Goal: Check status: Check status

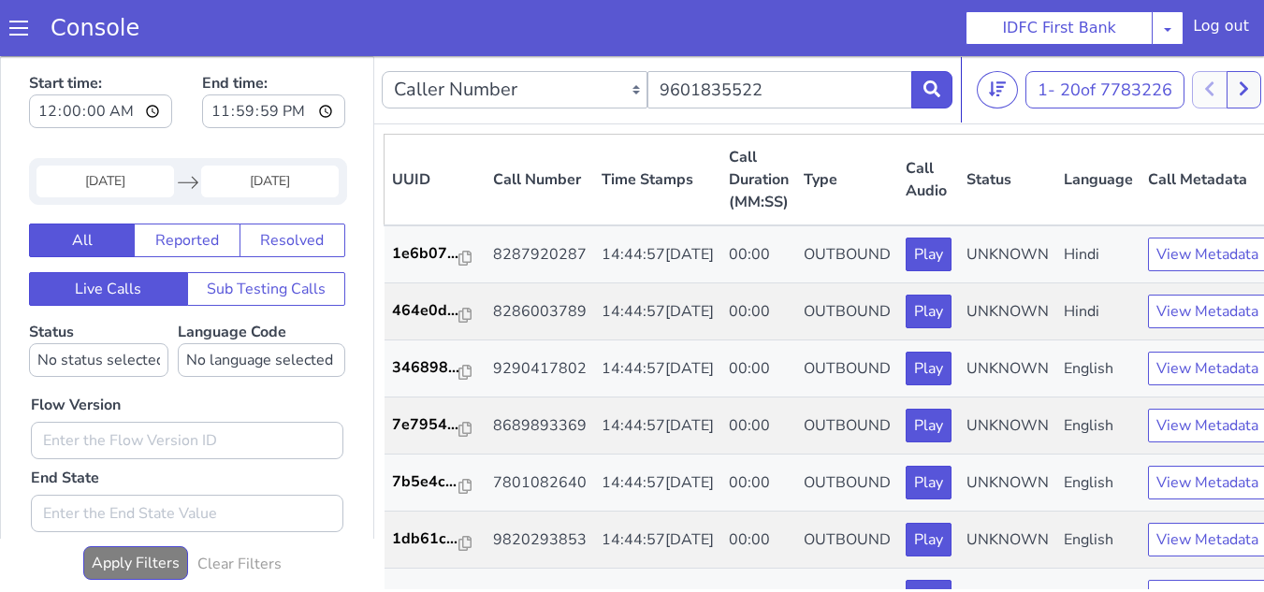
click at [134, 182] on input "01 Oct 2025" at bounding box center [106, 182] width 138 height 32
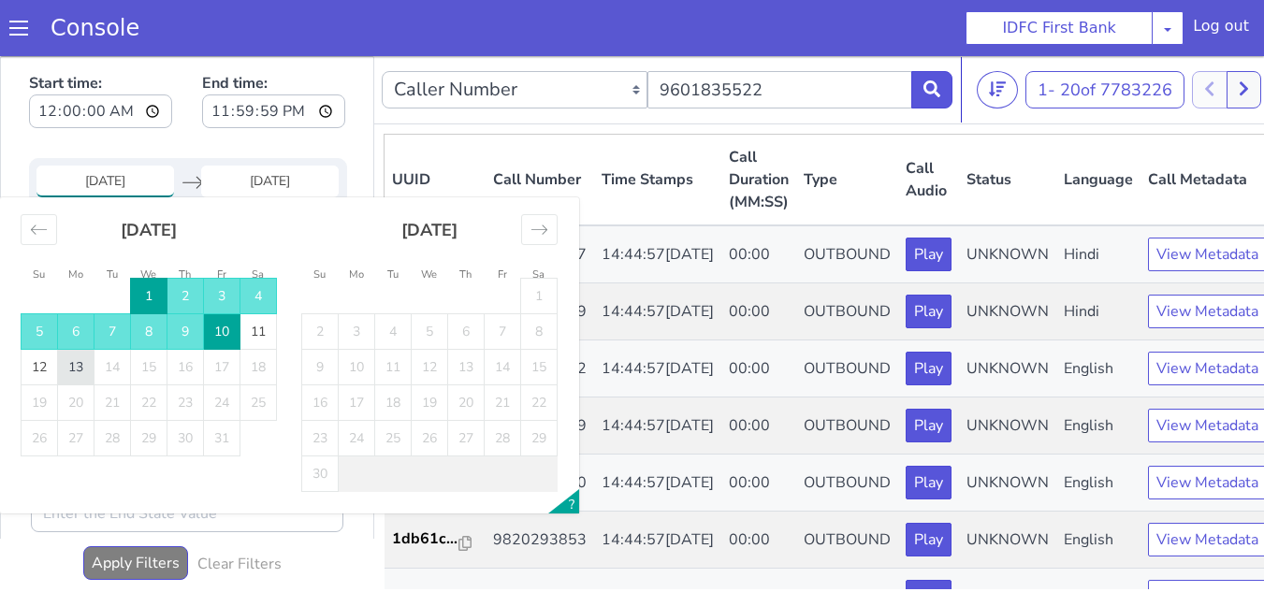
click at [91, 370] on td "13" at bounding box center [76, 368] width 37 height 36
type input "[DATE]"
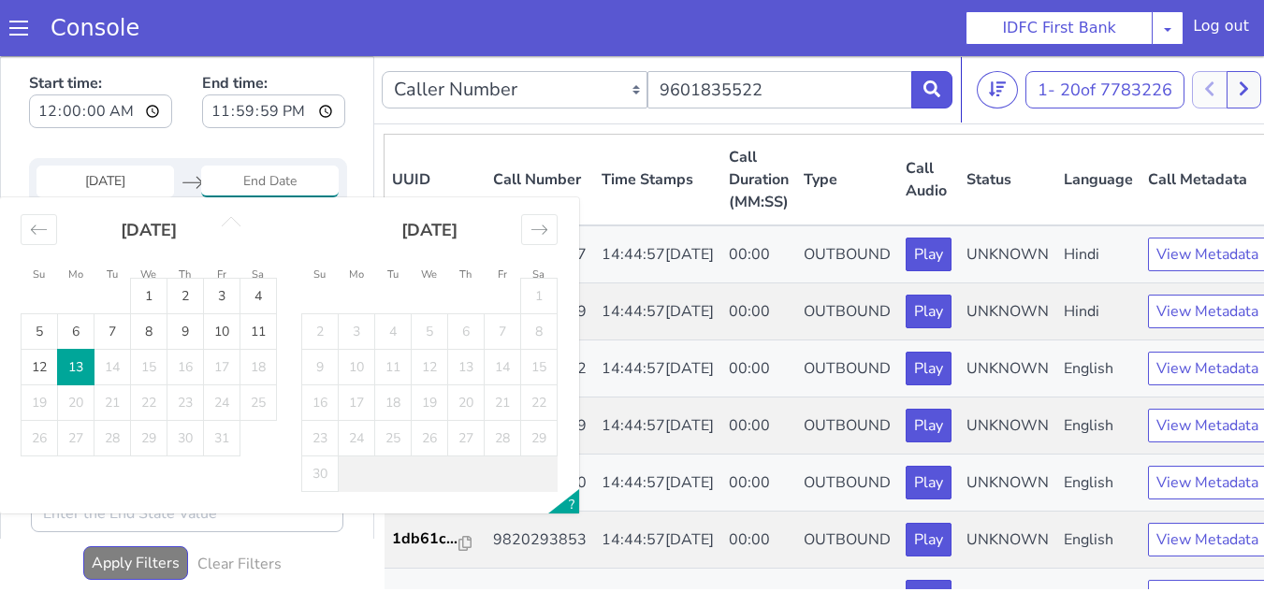
click at [85, 368] on td "13" at bounding box center [76, 368] width 37 height 36
type input "[DATE]"
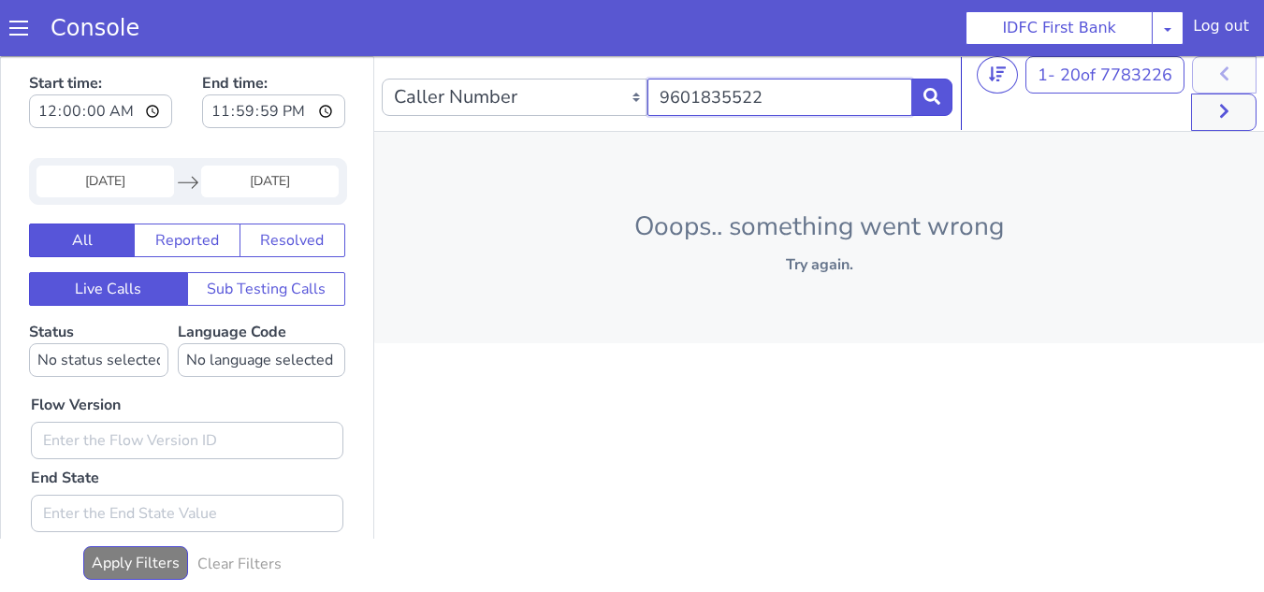
click at [794, 110] on input "9601835522" at bounding box center [781, 97] width 266 height 37
paste input "25239306"
type input "9252393062"
click at [931, 108] on button at bounding box center [932, 97] width 41 height 37
click at [931, 89] on icon at bounding box center [932, 96] width 17 height 17
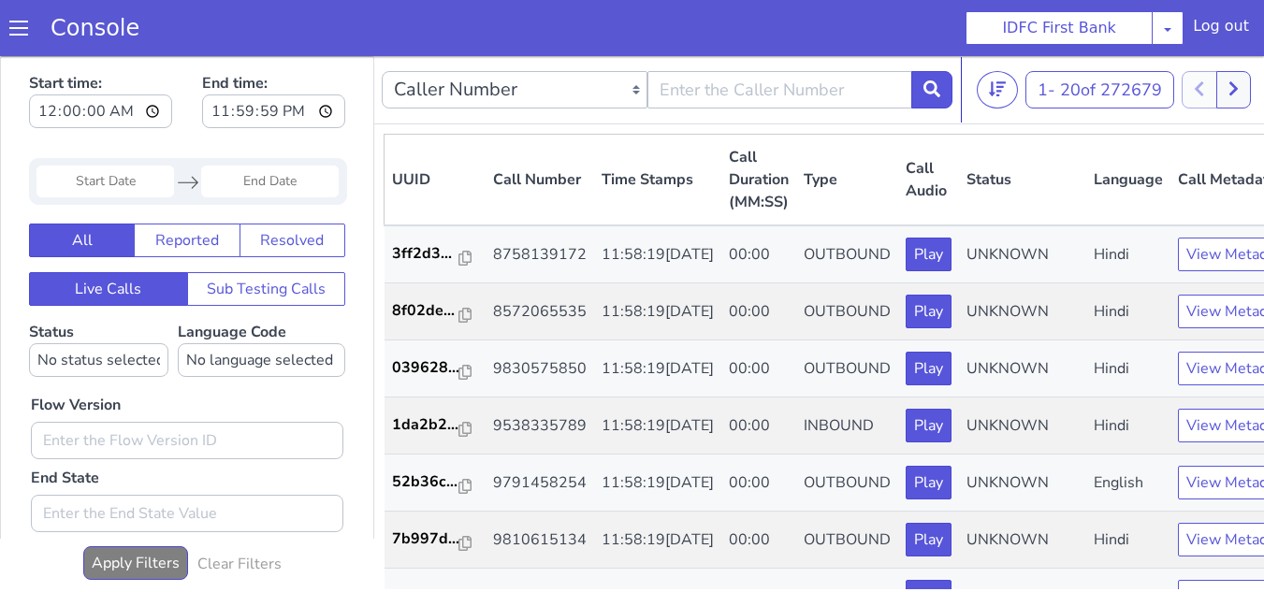
click at [123, 185] on input "Start Date" at bounding box center [106, 182] width 138 height 32
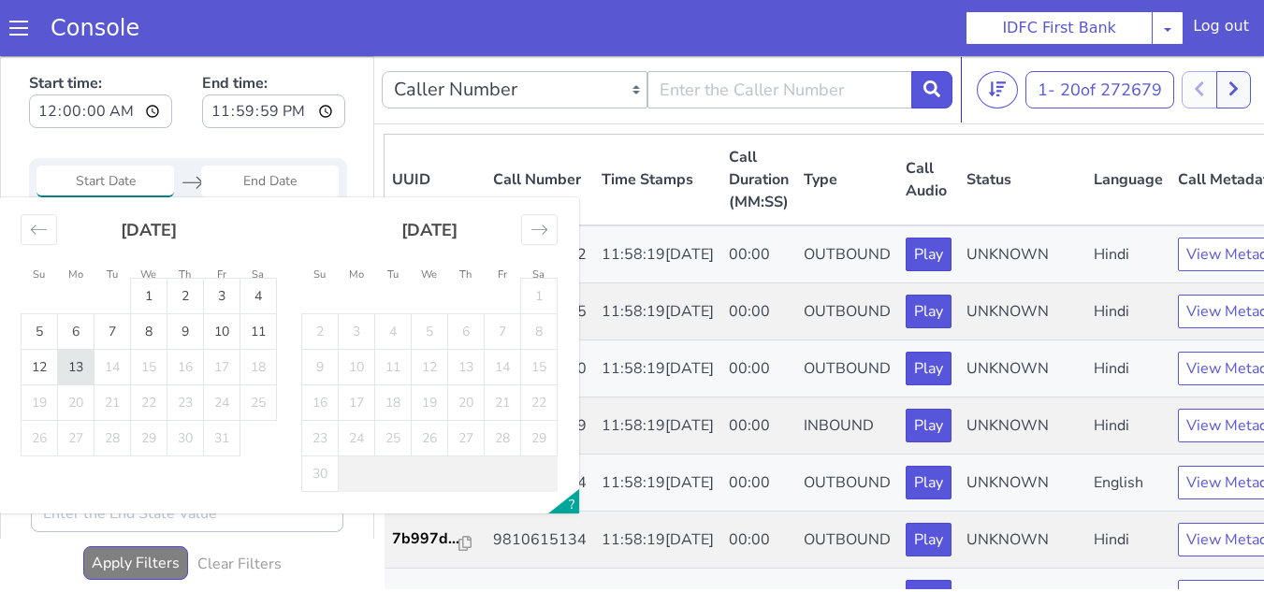
drag, startPoint x: 66, startPoint y: 367, endPoint x: 80, endPoint y: 368, distance: 15.0
click at [66, 367] on td "13" at bounding box center [76, 368] width 37 height 36
type input "[DATE]"
click at [80, 366] on td "13" at bounding box center [76, 368] width 37 height 36
type input "[DATE]"
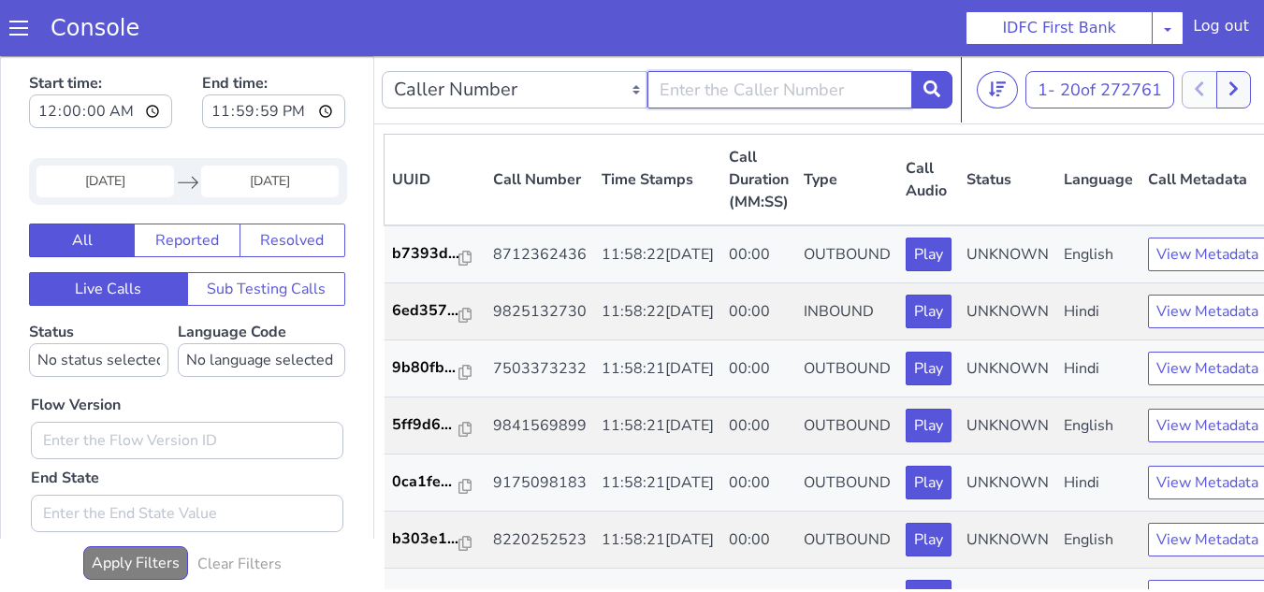
click at [695, 99] on input "text" at bounding box center [781, 89] width 266 height 37
paste input "9252393062"
type input "9252393062"
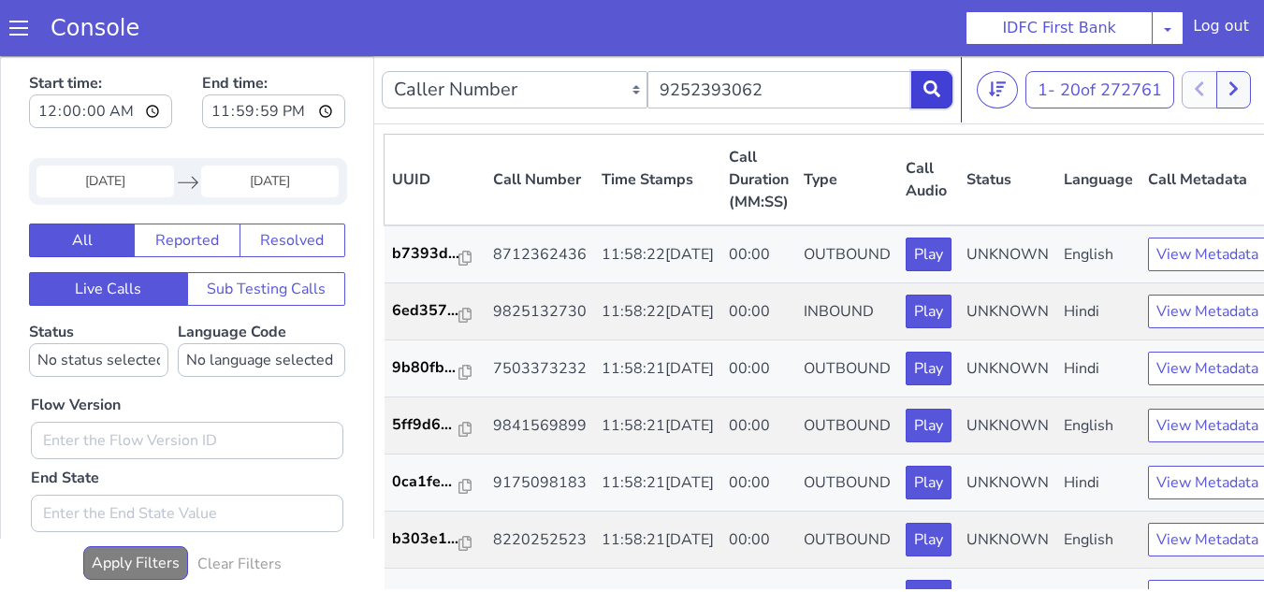
click at [928, 97] on icon at bounding box center [932, 88] width 17 height 17
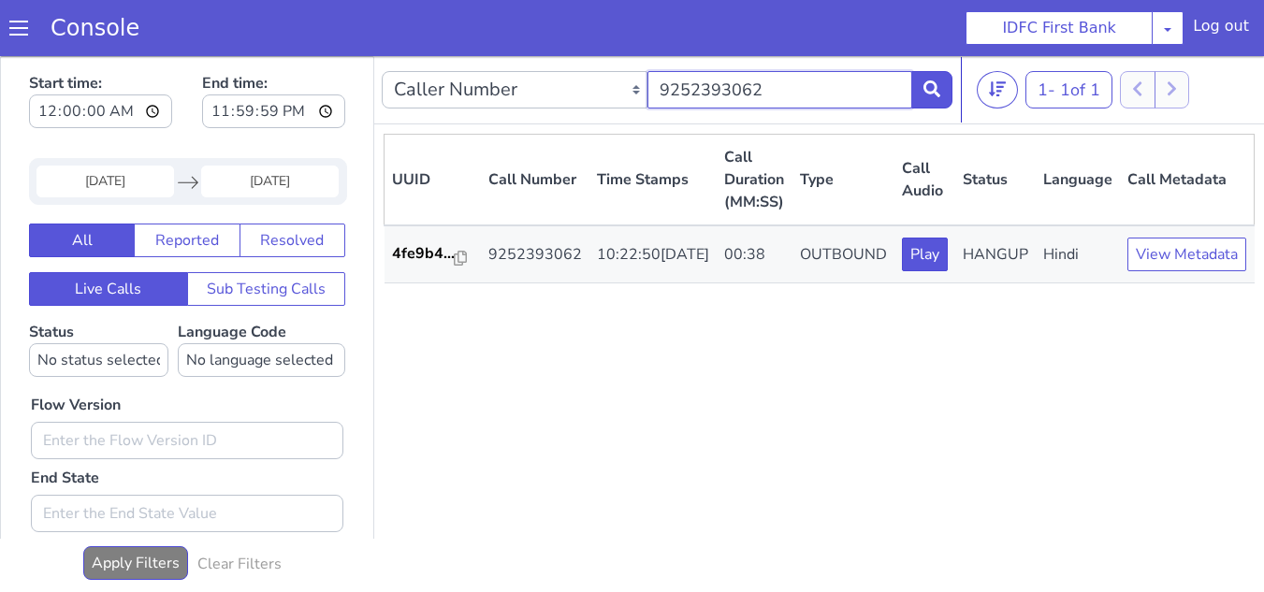
click at [796, 85] on input "9252393062" at bounding box center [781, 89] width 266 height 37
paste input "8708508231"
type input "8708508231"
click at [941, 85] on icon at bounding box center [932, 88] width 17 height 17
drag, startPoint x: 976, startPoint y: 446, endPoint x: 969, endPoint y: 401, distance: 45.5
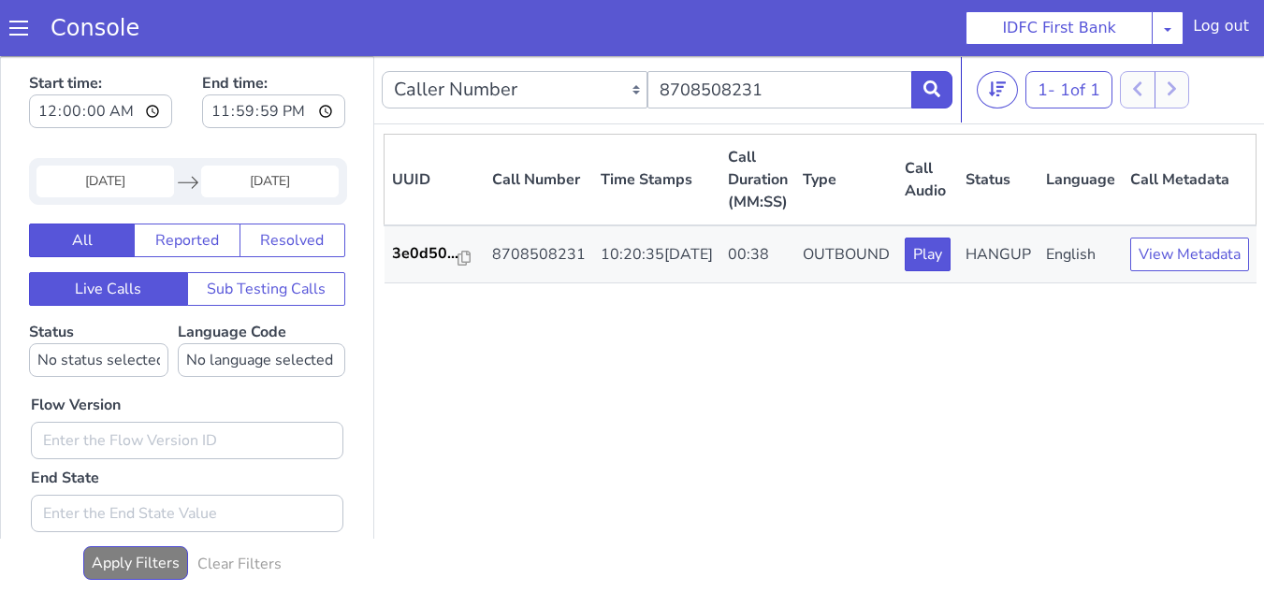
click at [976, 446] on div "UUID Call Number Time Stamps Call Duration (MM:SS) Type Call Audio Status Langu…" at bounding box center [820, 362] width 873 height 456
click at [779, 85] on input "8708508231" at bounding box center [781, 89] width 266 height 37
paste input "7849076224"
click at [926, 89] on icon at bounding box center [932, 88] width 17 height 17
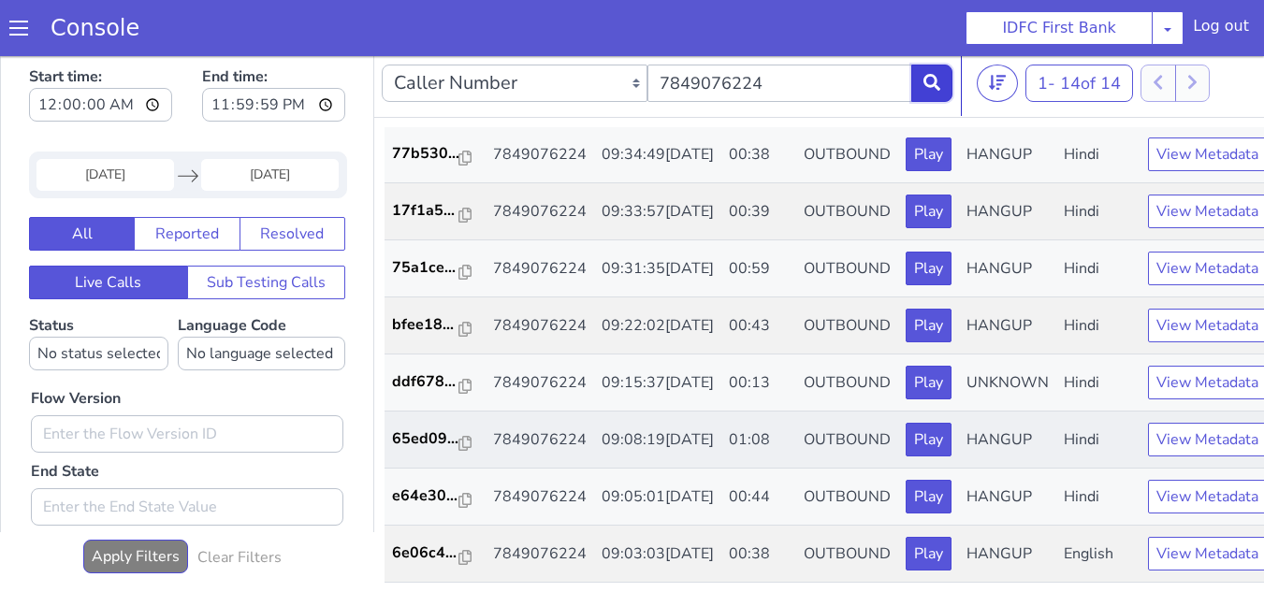
scroll to position [6, 0]
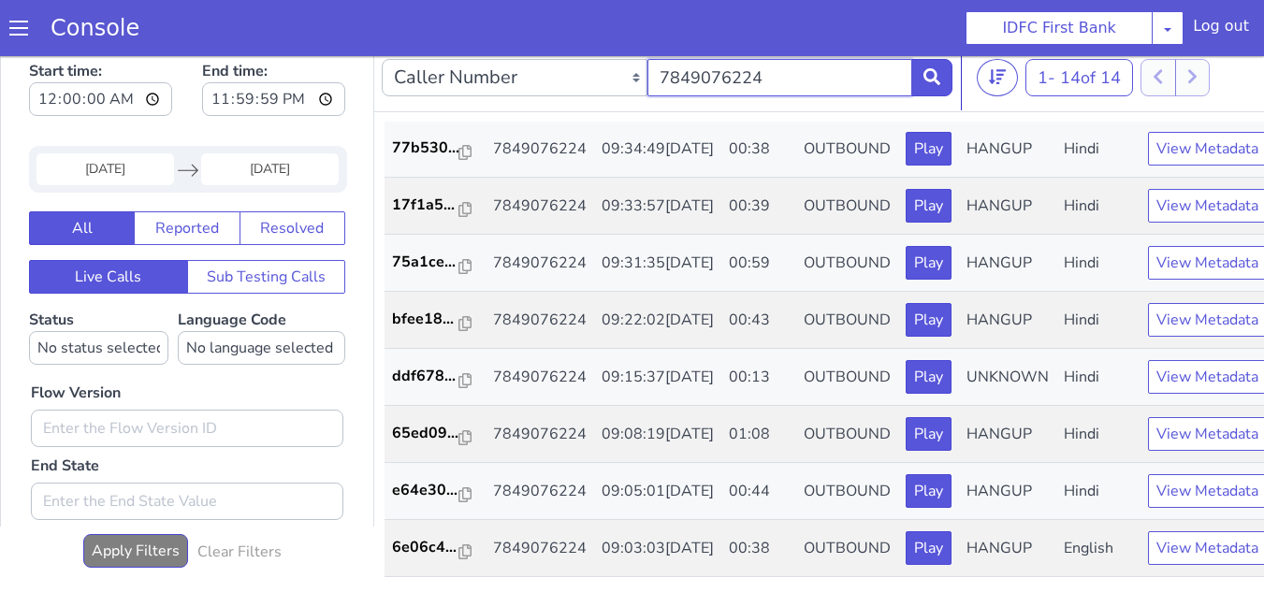
click at [735, 76] on input "7849076224" at bounding box center [781, 77] width 266 height 37
paste input "8878969482"
type input "8878969482"
click at [936, 80] on icon at bounding box center [932, 76] width 17 height 17
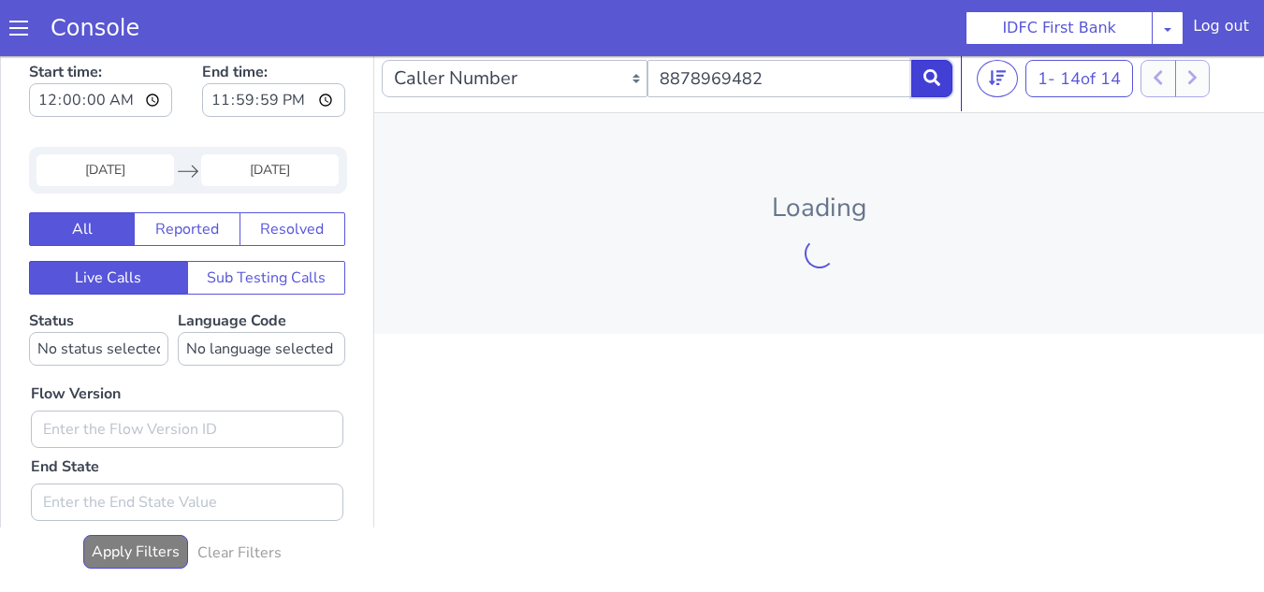
scroll to position [7, 0]
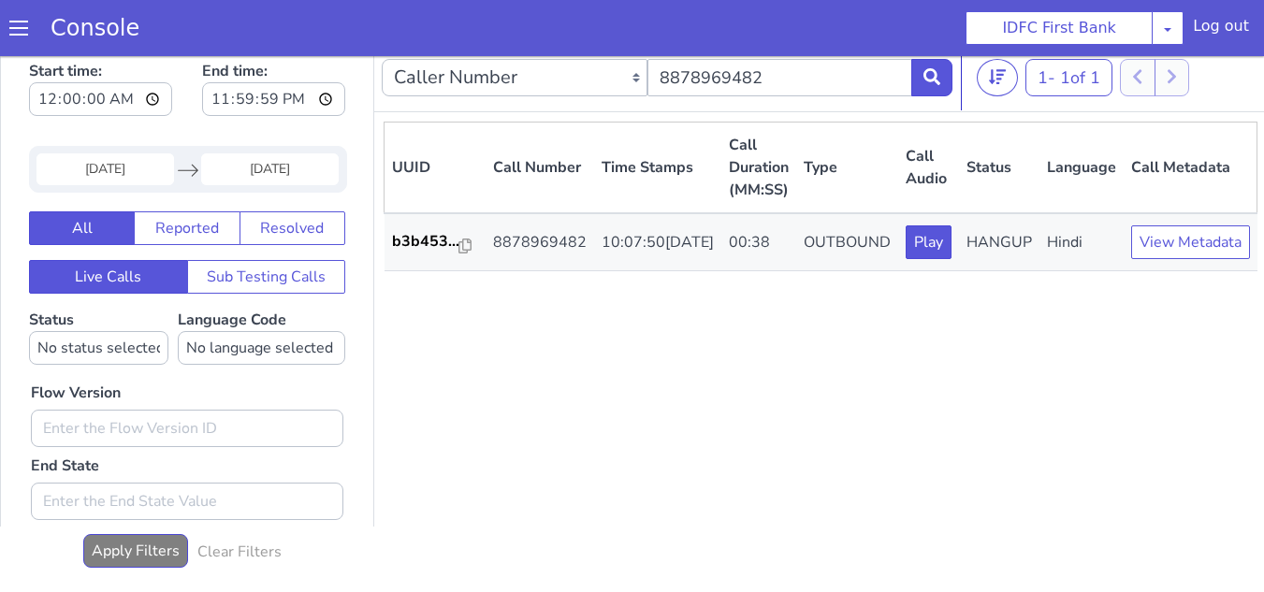
click at [696, 431] on div "UUID Call Number Time Stamps Call Duration (MM:SS) Type Call Audio Status Langu…" at bounding box center [821, 350] width 874 height 456
